Goal: Information Seeking & Learning: Check status

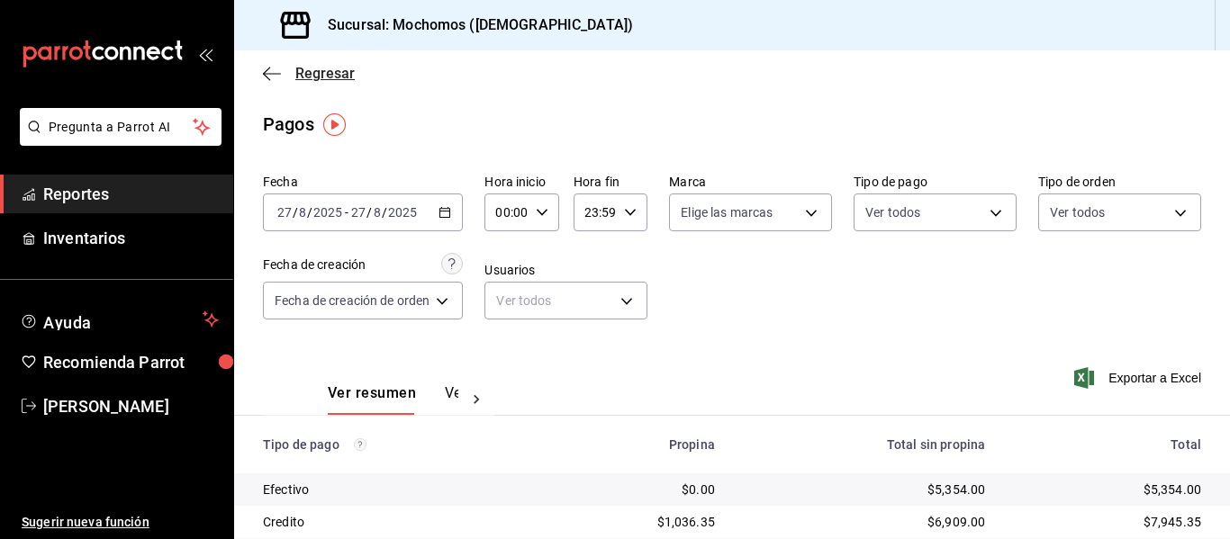
click at [275, 77] on icon "button" at bounding box center [272, 74] width 18 height 16
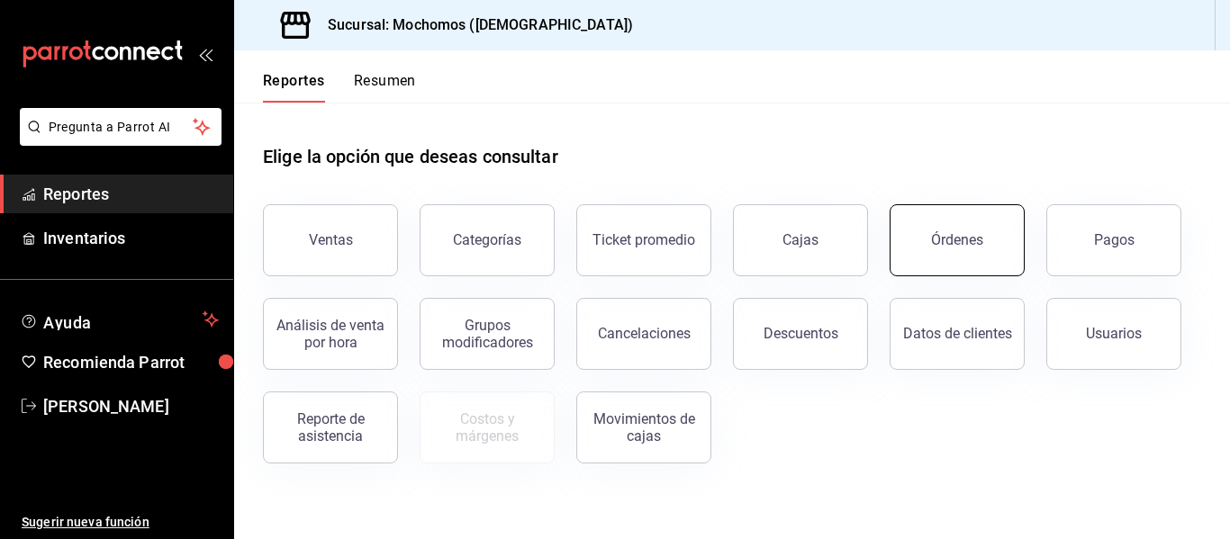
click at [964, 248] on button "Órdenes" at bounding box center [956, 240] width 135 height 72
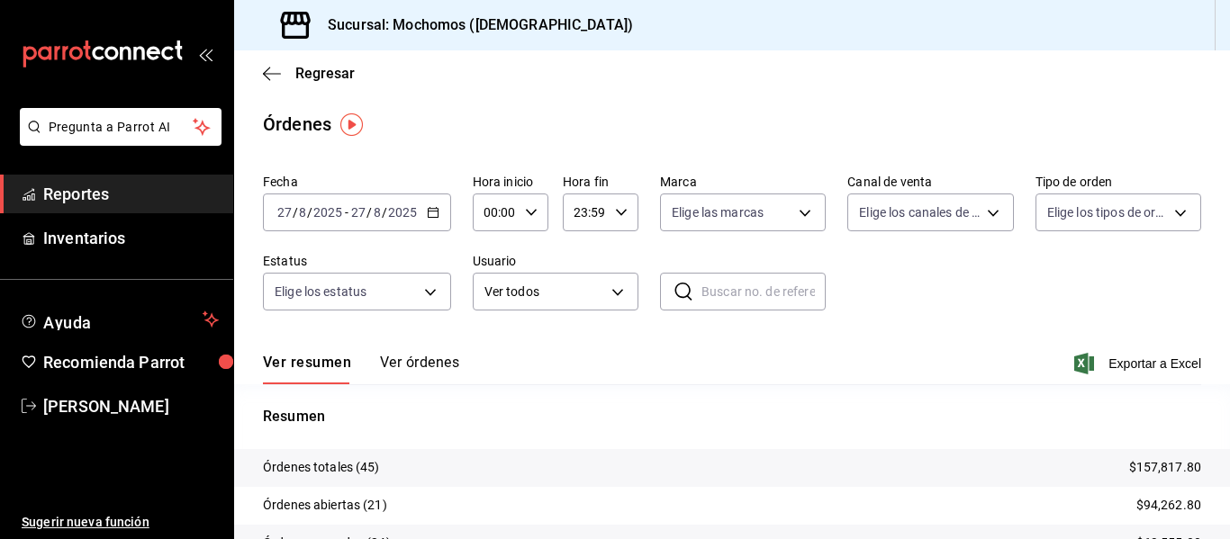
click at [434, 219] on div "[DATE] [DATE] - [DATE] [DATE]" at bounding box center [357, 213] width 188 height 38
click at [264, 73] on icon "button" at bounding box center [266, 74] width 7 height 14
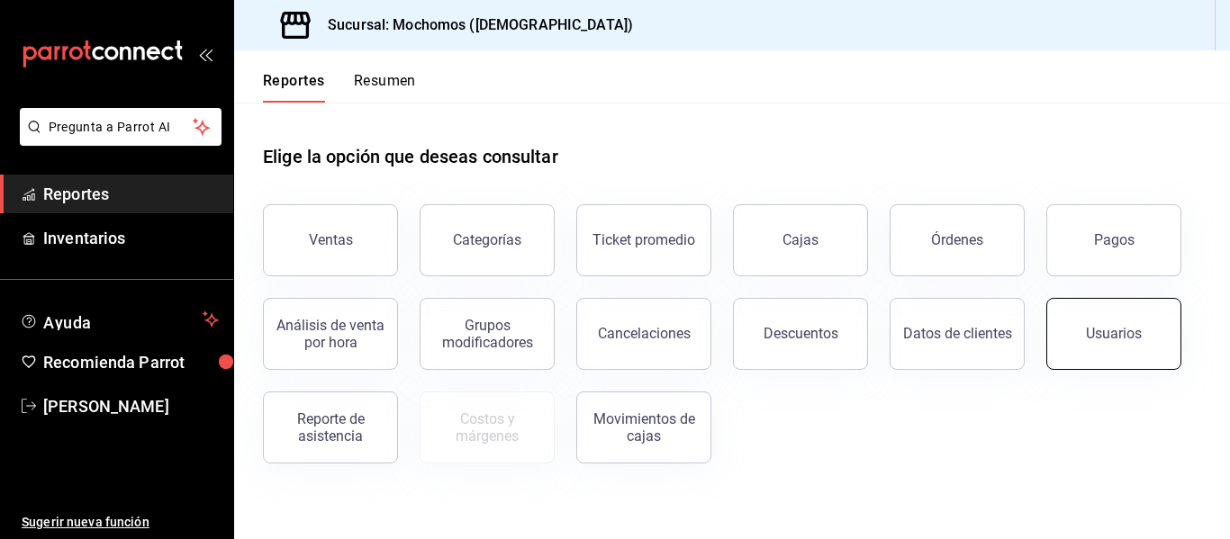
click at [1106, 351] on button "Usuarios" at bounding box center [1113, 334] width 135 height 72
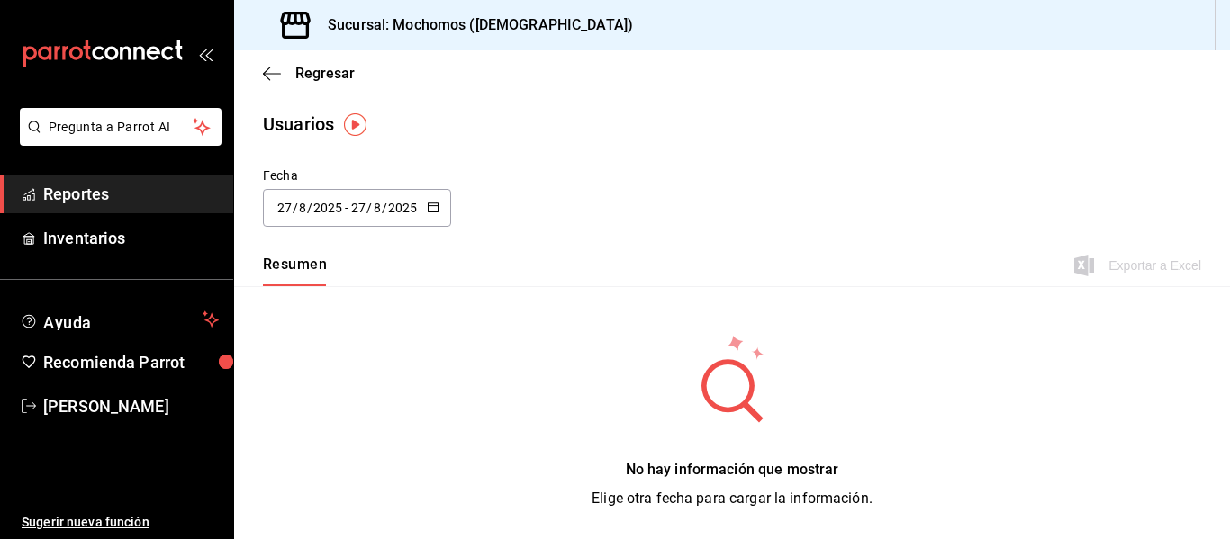
click at [432, 208] on icon "button" at bounding box center [433, 207] width 13 height 13
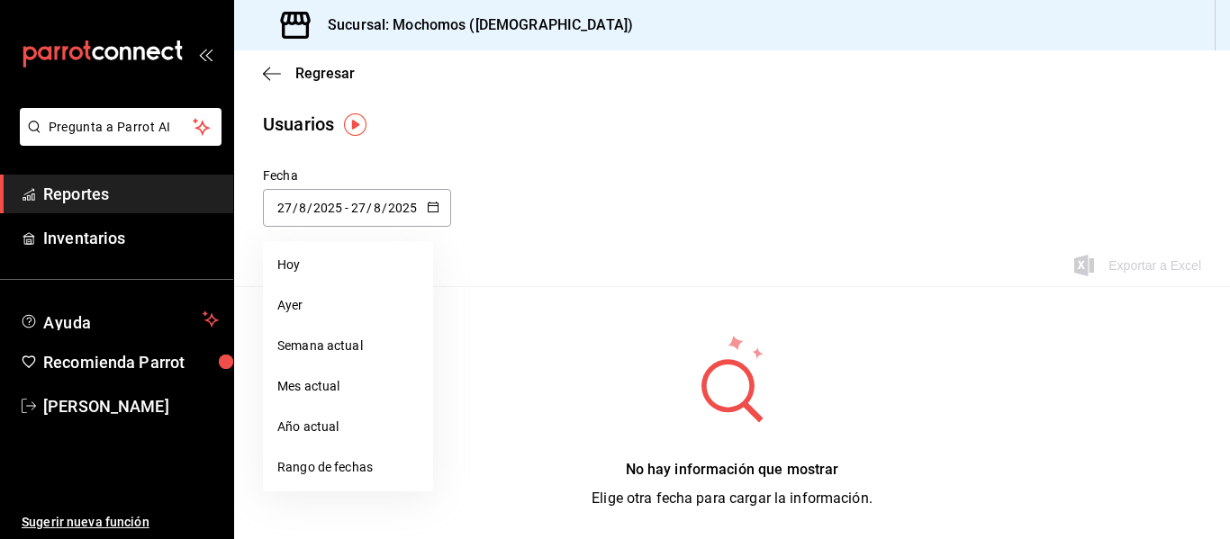
click at [257, 73] on div "Regresar" at bounding box center [732, 73] width 996 height 46
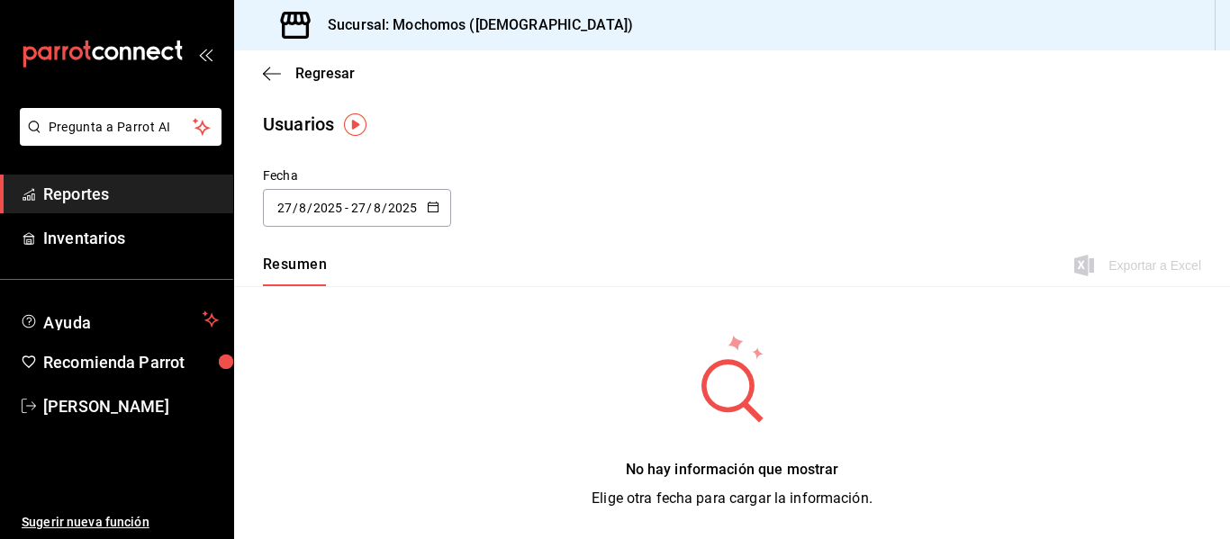
click at [262, 74] on div "Regresar" at bounding box center [732, 73] width 996 height 46
click at [268, 74] on icon "button" at bounding box center [272, 73] width 18 height 1
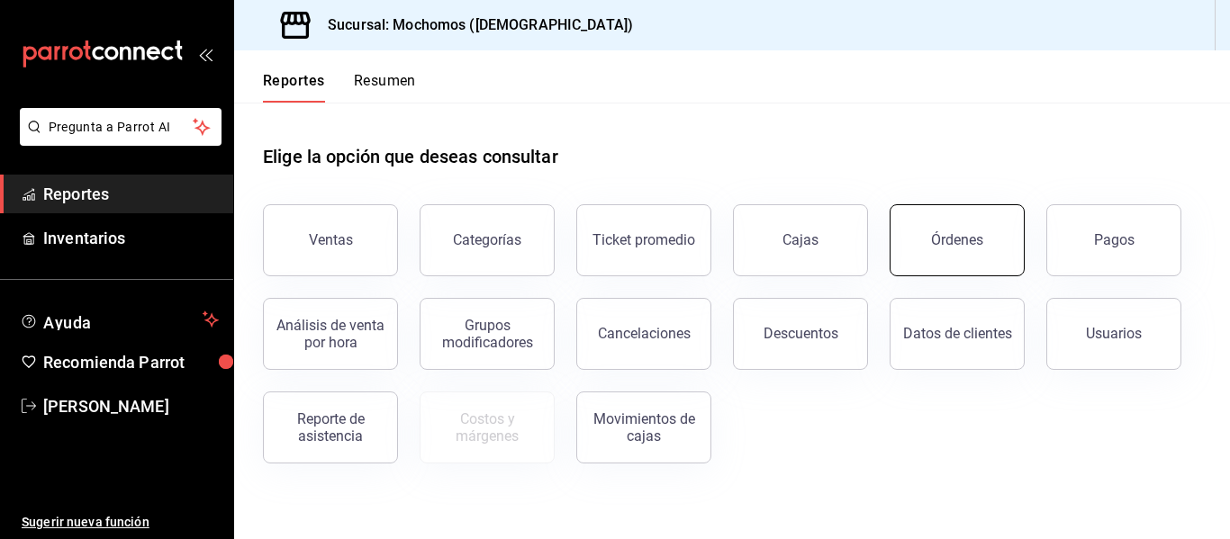
click at [984, 267] on button "Órdenes" at bounding box center [956, 240] width 135 height 72
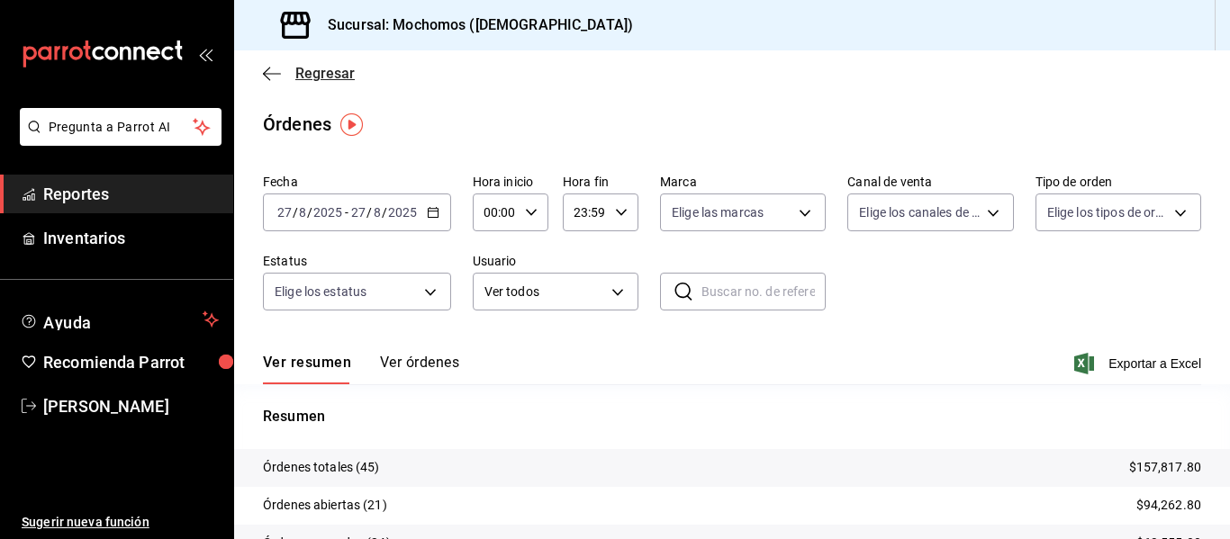
click at [263, 77] on icon "button" at bounding box center [272, 74] width 18 height 16
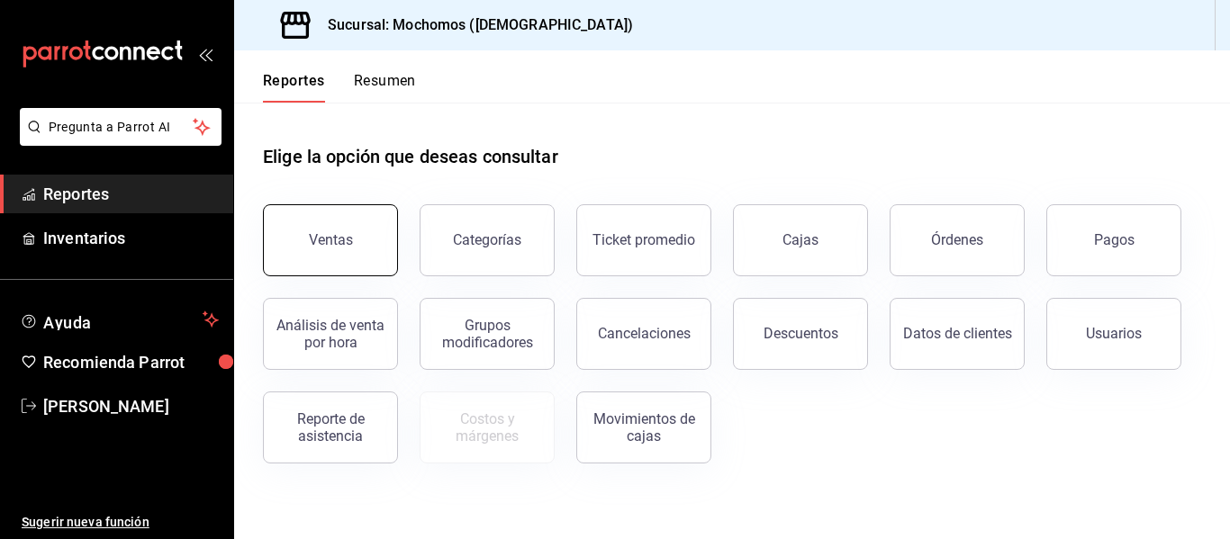
click at [308, 243] on button "Ventas" at bounding box center [330, 240] width 135 height 72
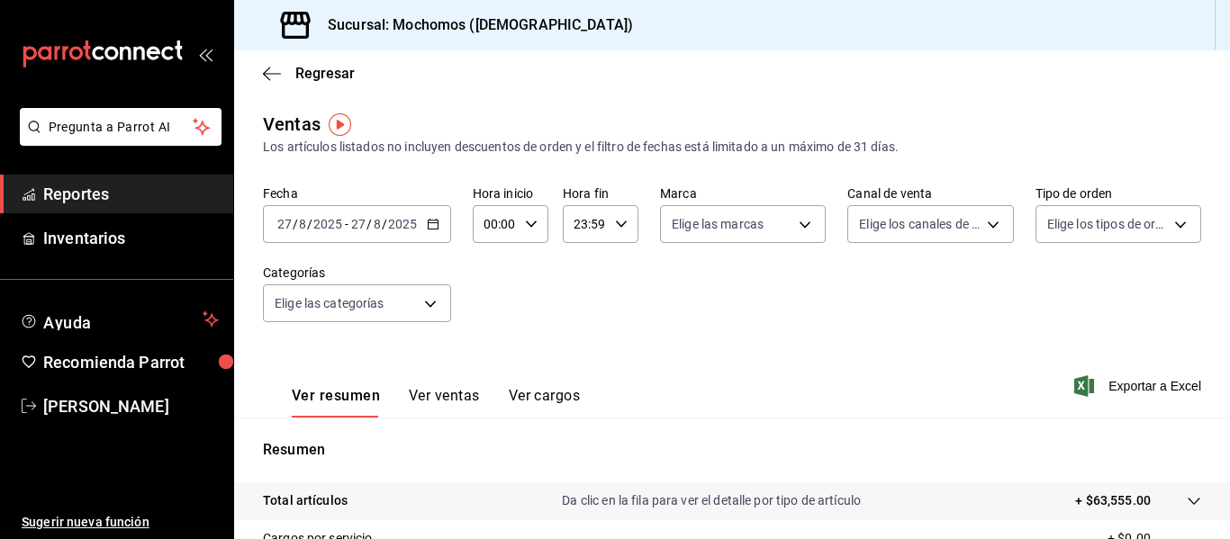
click at [428, 222] on \(Stroke\) "button" at bounding box center [433, 225] width 11 height 10
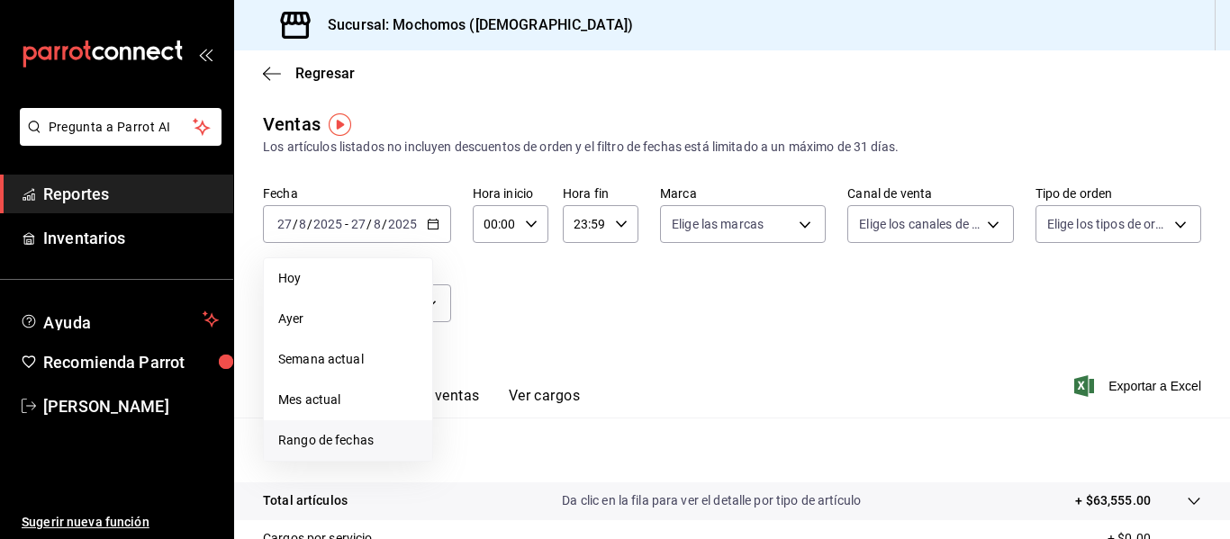
click at [333, 436] on span "Rango de fechas" at bounding box center [348, 440] width 140 height 19
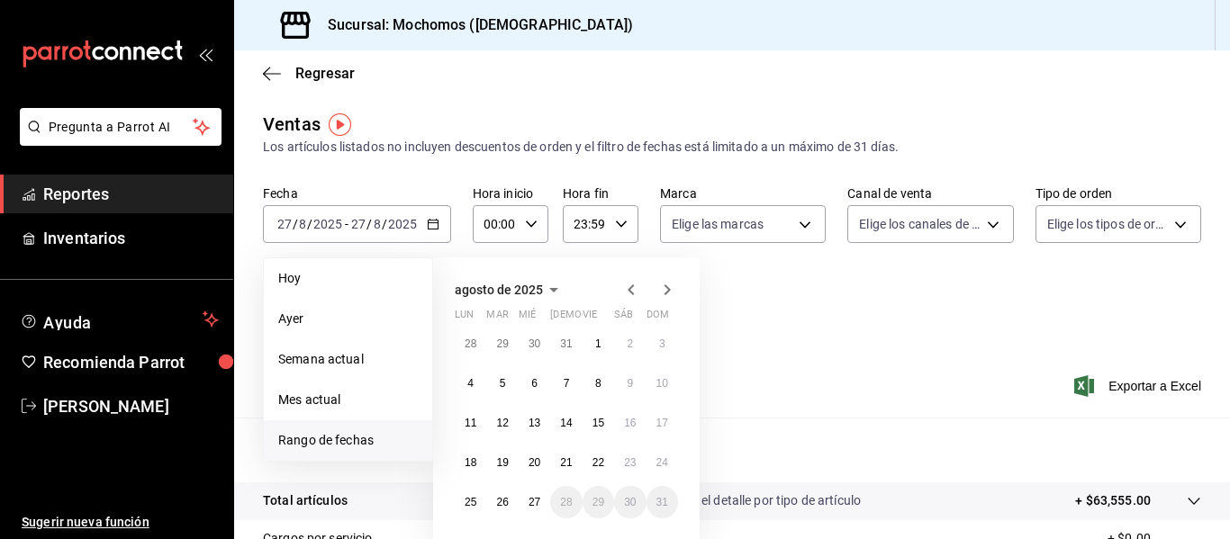
click at [628, 287] on icon "button" at bounding box center [631, 290] width 22 height 22
click at [565, 460] on abbr "24" at bounding box center [566, 462] width 12 height 13
click at [669, 293] on icon "button" at bounding box center [667, 290] width 22 height 22
click at [629, 282] on icon "button" at bounding box center [631, 290] width 22 height 22
click at [569, 468] on abbr "24" at bounding box center [566, 462] width 12 height 13
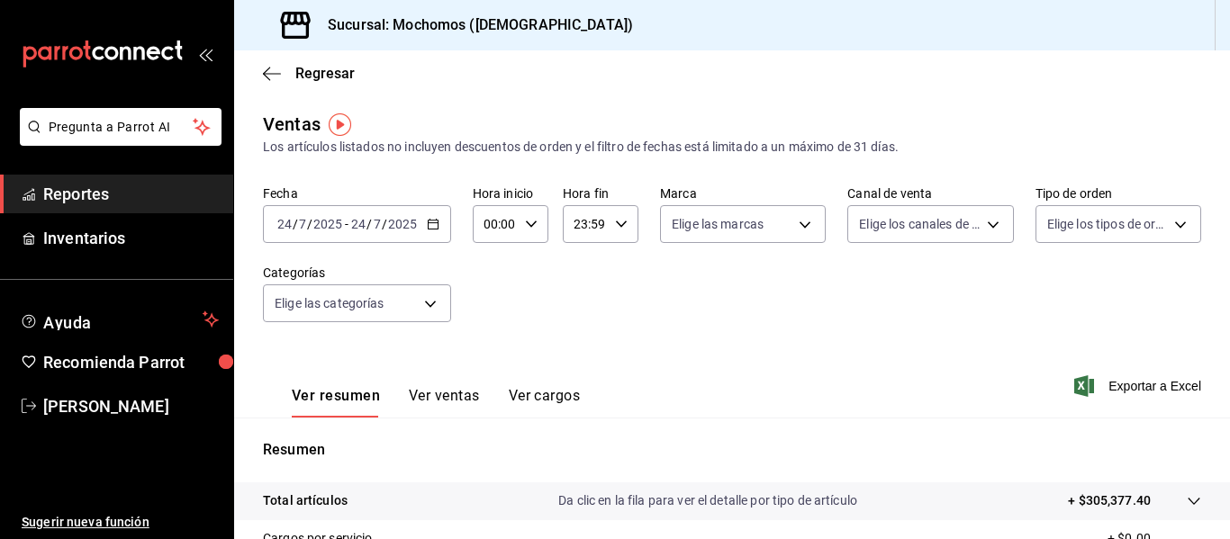
click at [437, 225] on \(Stroke\) "button" at bounding box center [433, 225] width 11 height 10
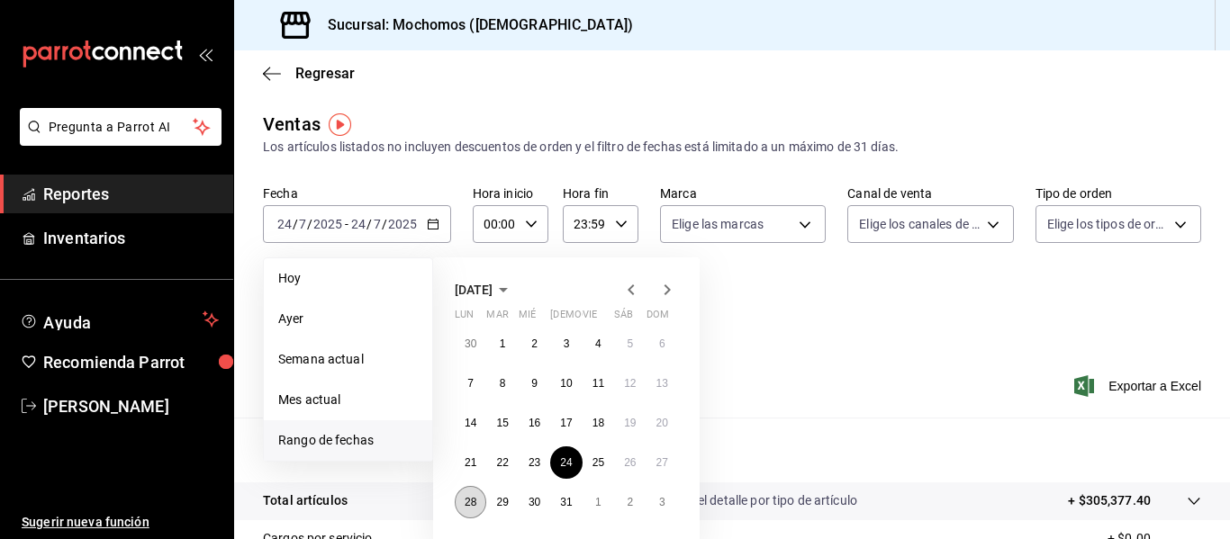
click at [480, 500] on button "28" at bounding box center [471, 502] width 32 height 32
click at [662, 292] on icon "button" at bounding box center [667, 290] width 22 height 22
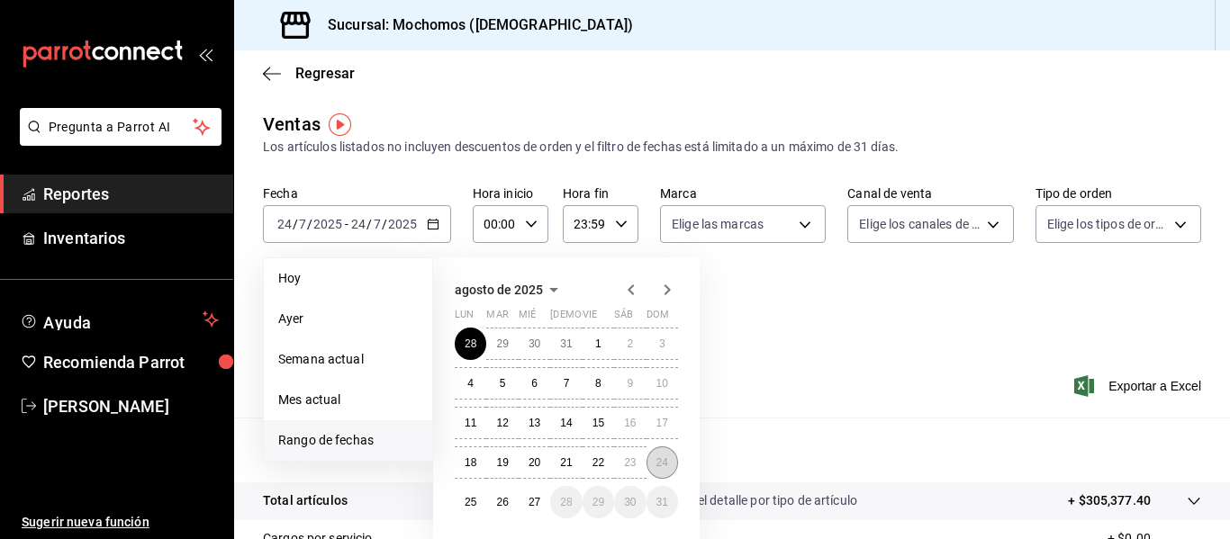
click at [660, 458] on abbr "24" at bounding box center [662, 462] width 12 height 13
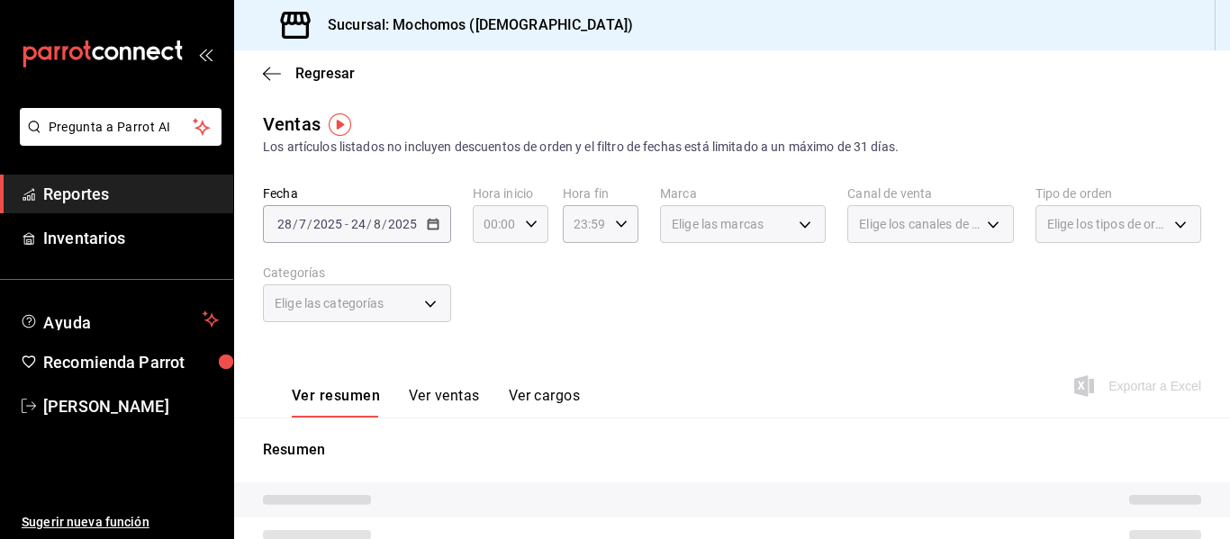
click at [519, 223] on div "00:00 Hora inicio" at bounding box center [511, 224] width 76 height 38
click at [492, 302] on span "05" at bounding box center [490, 306] width 8 height 14
type input "05:00"
click at [493, 304] on span "05" at bounding box center [490, 306] width 8 height 14
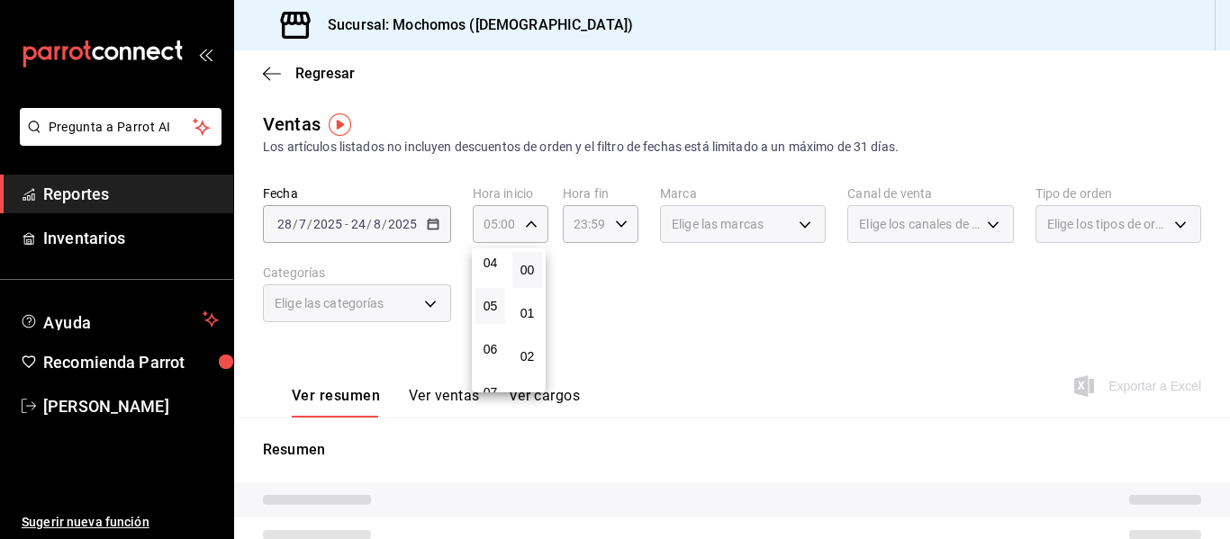
click at [587, 221] on div at bounding box center [615, 269] width 1230 height 539
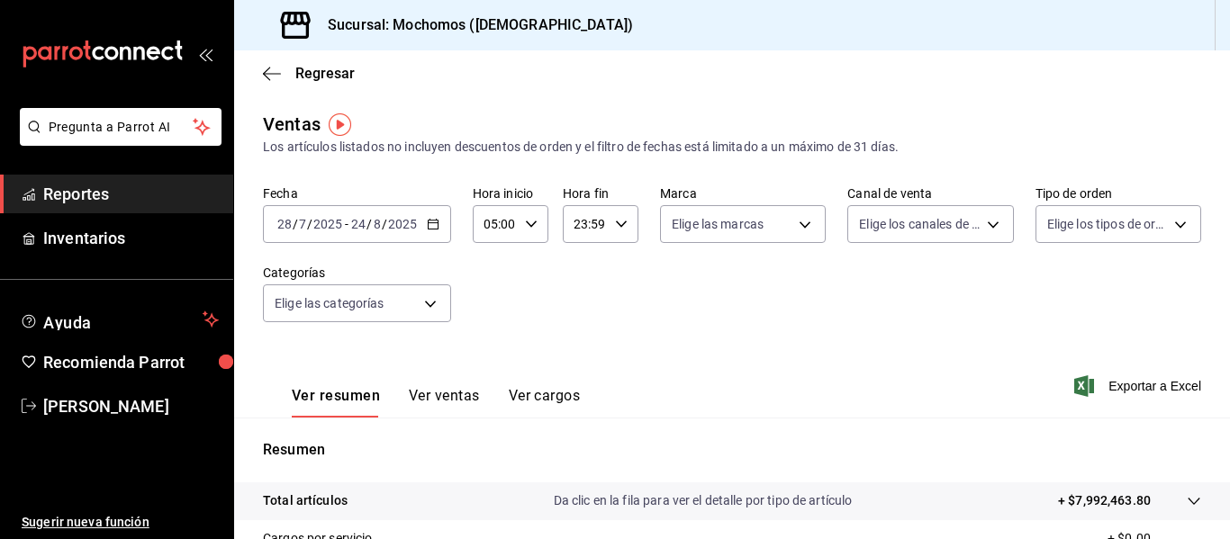
click at [538, 77] on div "Regresar" at bounding box center [732, 73] width 996 height 46
click at [274, 74] on icon "button" at bounding box center [272, 74] width 18 height 16
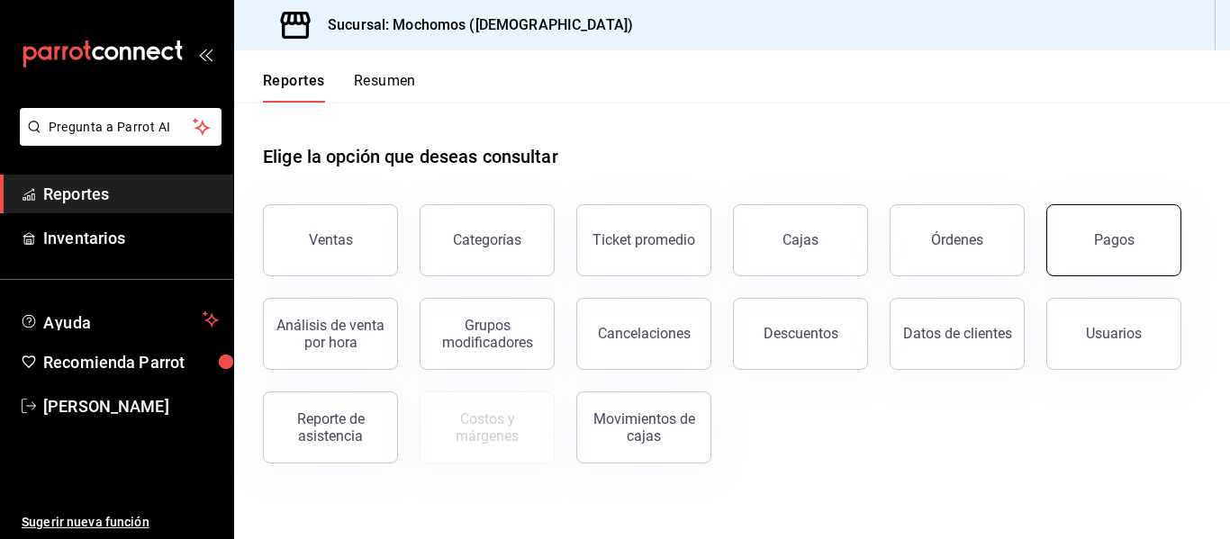
click at [1130, 247] on div "Pagos" at bounding box center [1114, 239] width 41 height 17
